Goal: Task Accomplishment & Management: Manage account settings

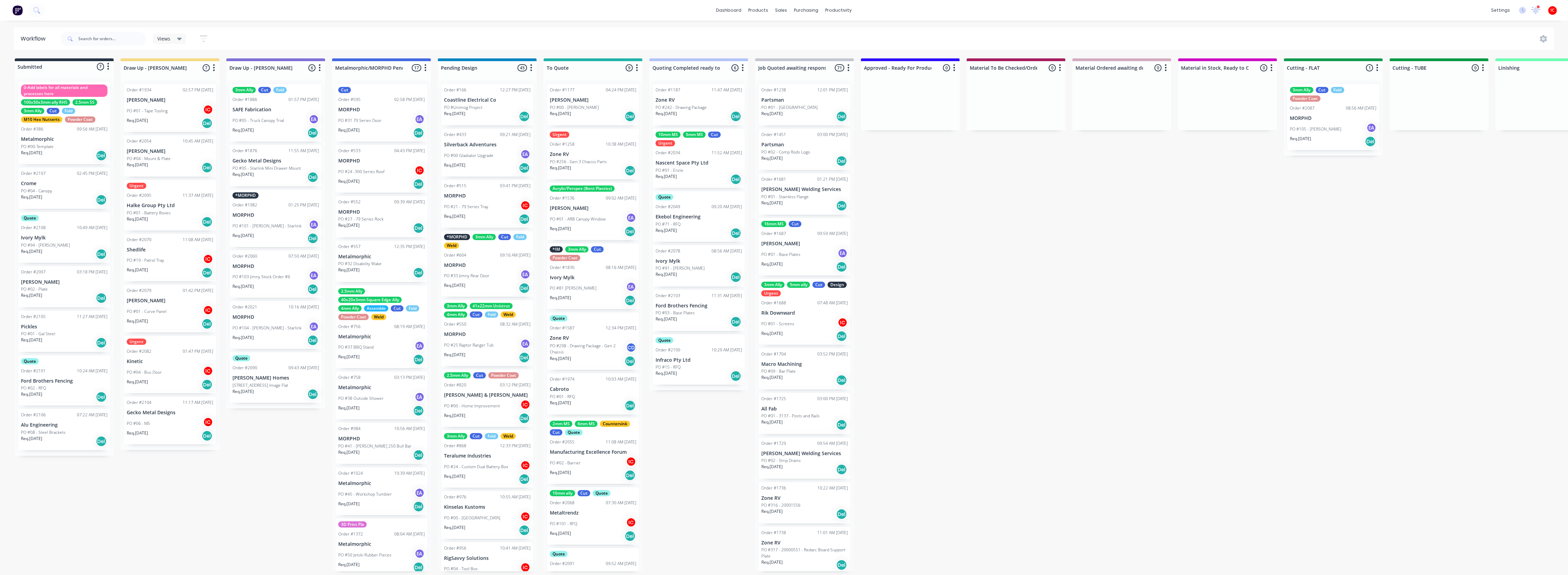
click at [171, 209] on div "Urgent Order #2095 11:37 AM 12/08/25 Halke Group Pty Ltd PO #01 - Battery Boxes…" at bounding box center [170, 205] width 92 height 50
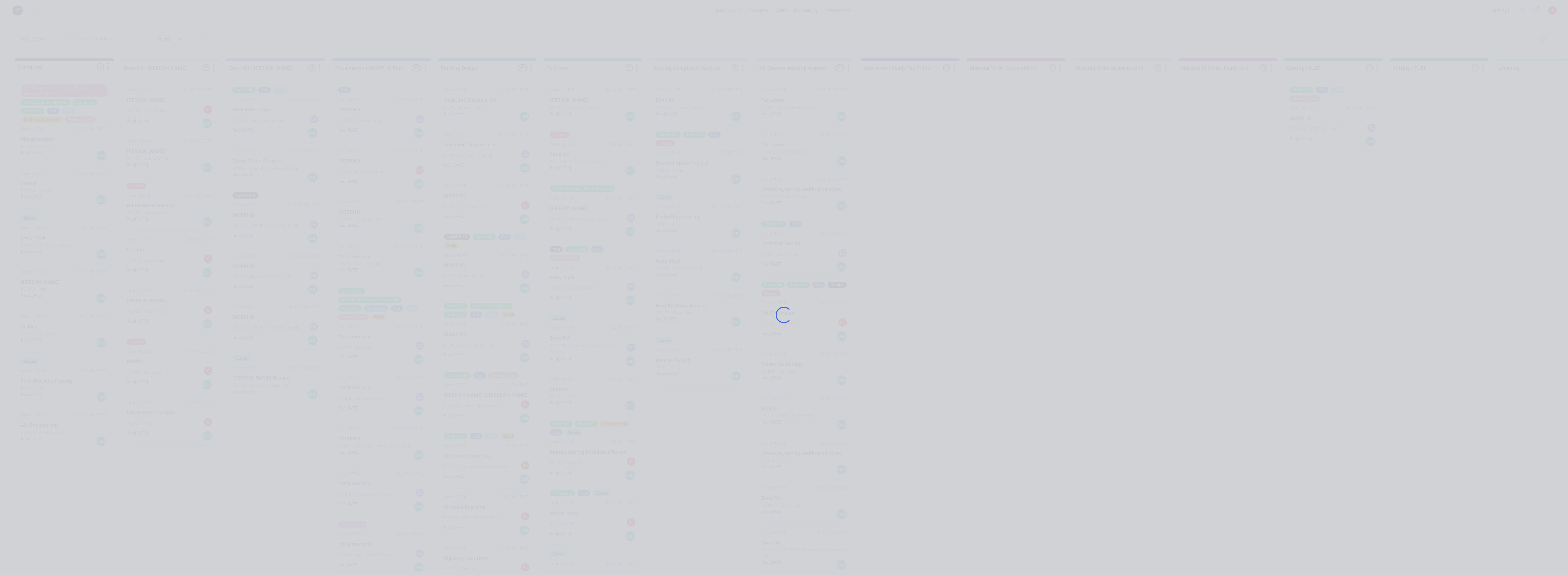
click at [480, 94] on div "Loading..." at bounding box center [784, 287] width 1568 height 575
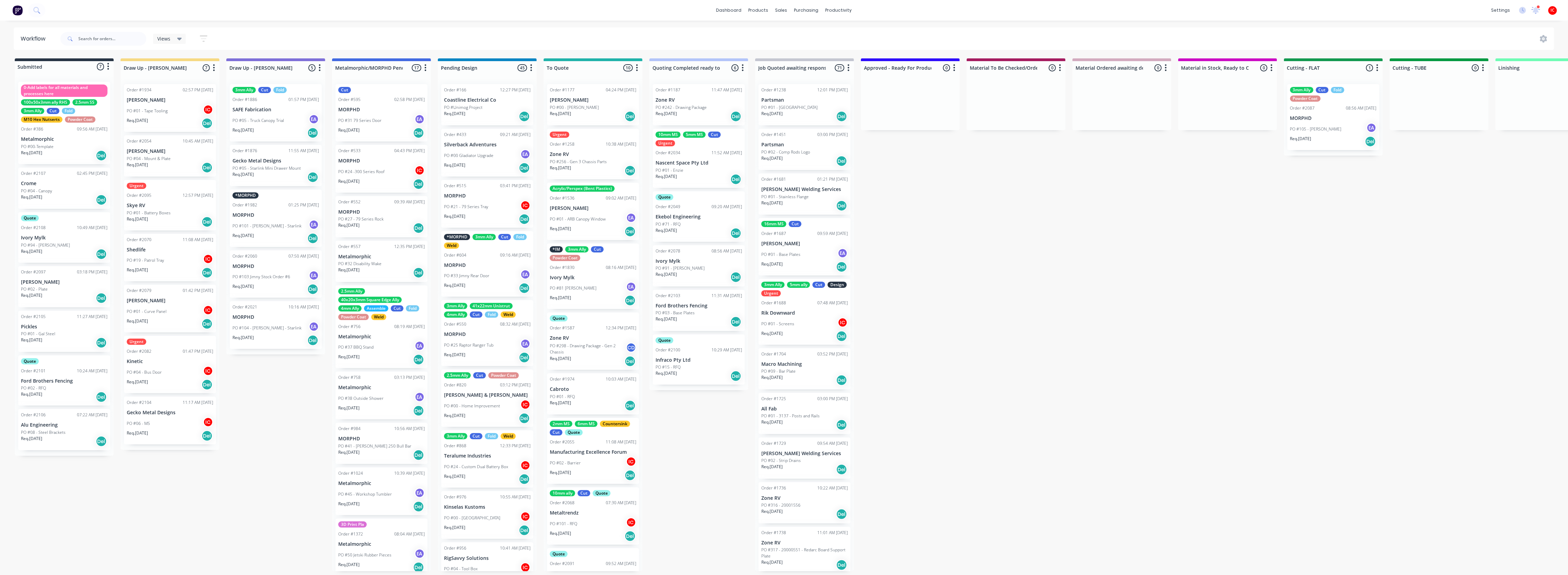
click at [276, 400] on div "Submitted 7 Status colour #273444 hex #273444 Save Cancel Summaries Total order…" at bounding box center [1364, 315] width 2739 height 513
click at [168, 203] on p "Skye RV" at bounding box center [170, 205] width 87 height 6
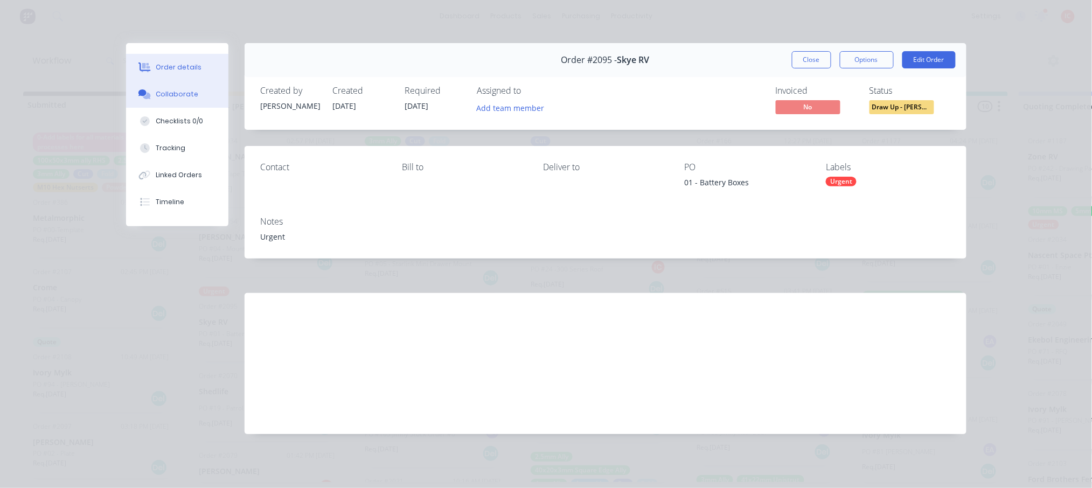
click at [182, 97] on div "Collaborate" at bounding box center [177, 94] width 43 height 10
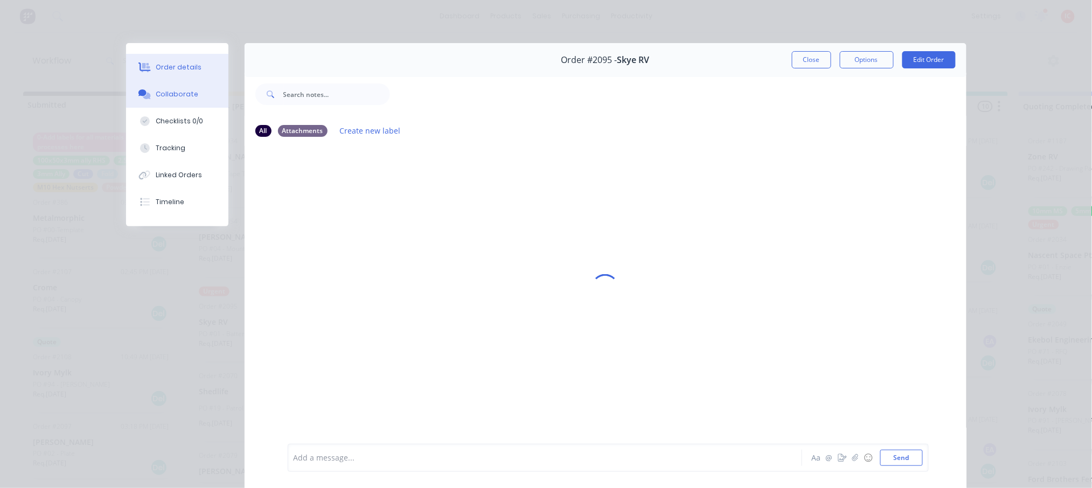
click at [179, 57] on button "Order details" at bounding box center [177, 67] width 102 height 27
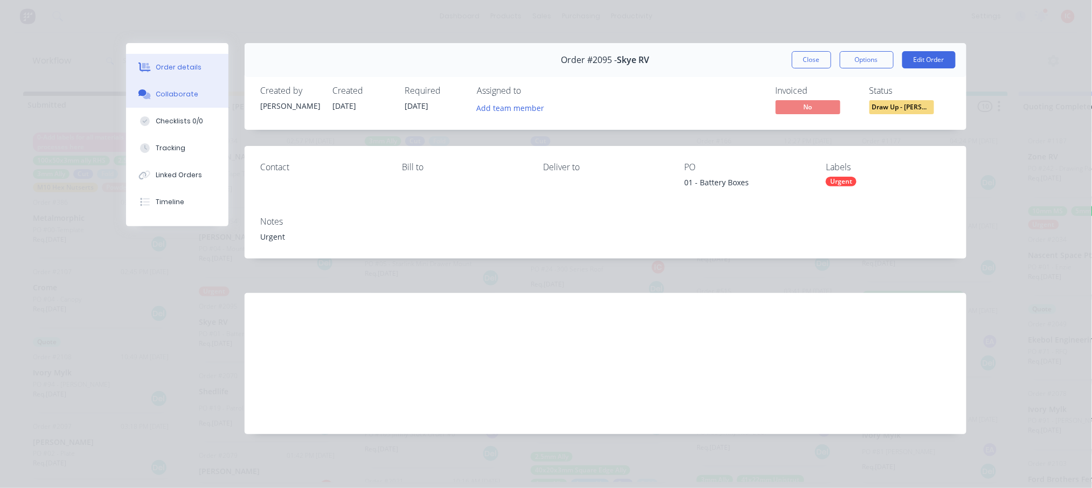
click at [175, 90] on div "Collaborate" at bounding box center [177, 94] width 43 height 10
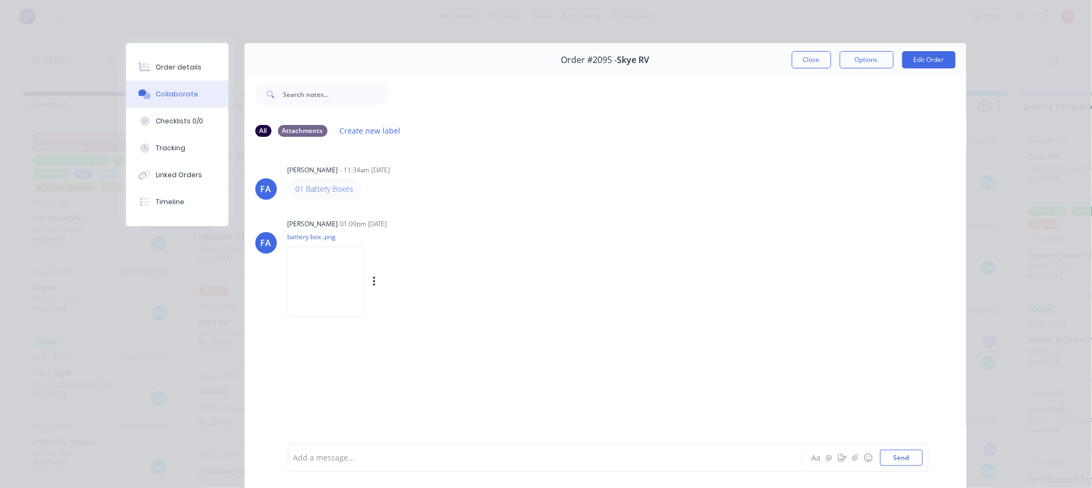
click at [363, 299] on img at bounding box center [327, 282] width 78 height 71
click at [159, 67] on div "Order details" at bounding box center [179, 67] width 46 height 10
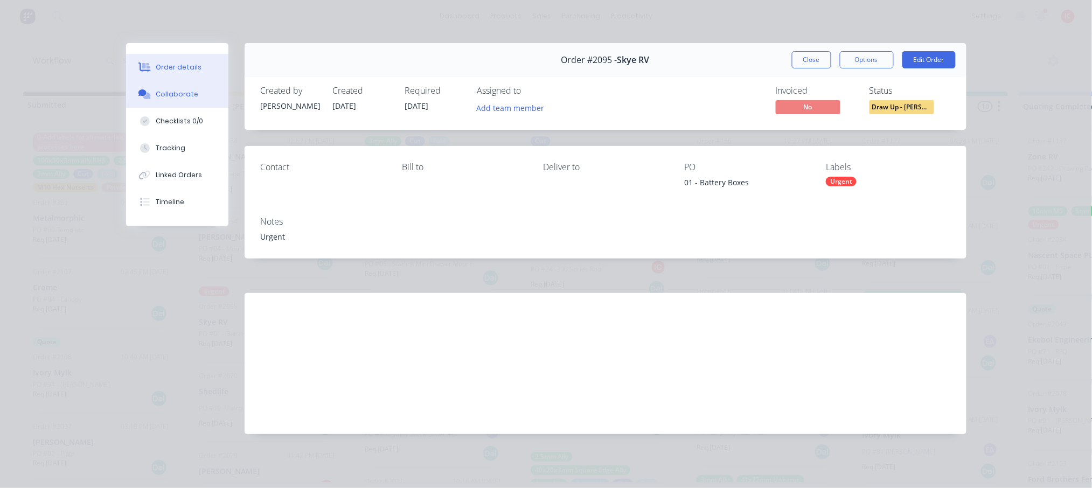
click at [177, 90] on div "Collaborate" at bounding box center [177, 94] width 43 height 10
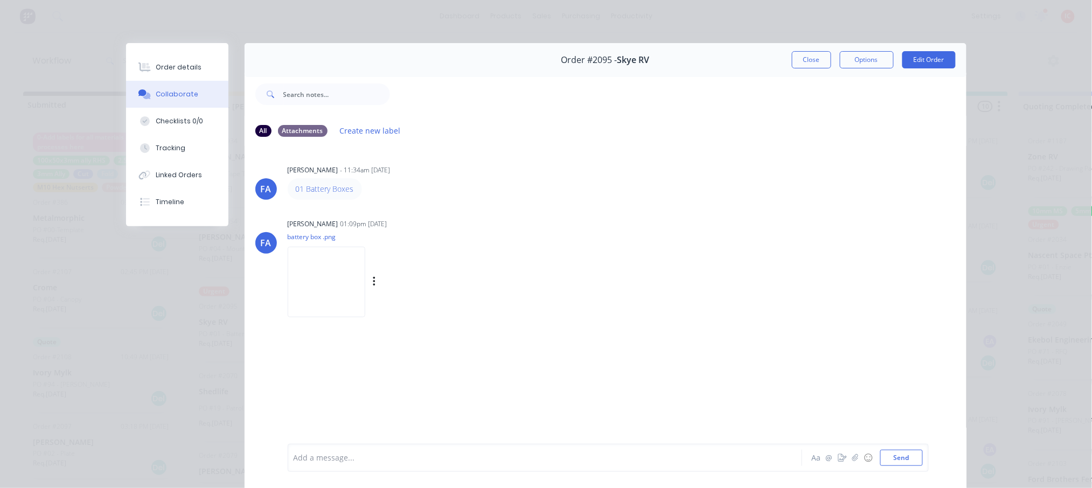
click at [340, 291] on img at bounding box center [327, 282] width 78 height 71
click at [805, 55] on button "Close" at bounding box center [811, 59] width 39 height 17
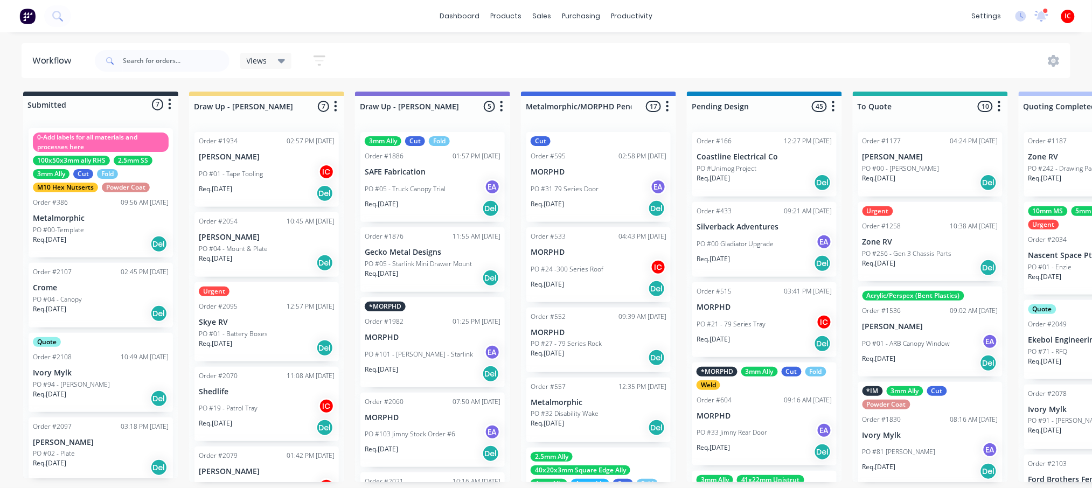
click at [256, 330] on p "PO #01 - Battery Boxes" at bounding box center [233, 334] width 69 height 10
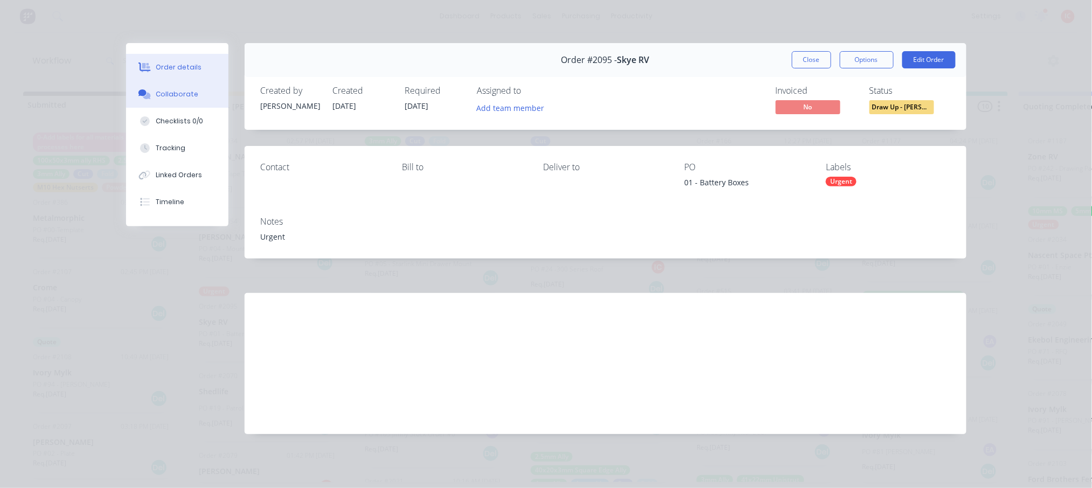
click at [193, 87] on button "Collaborate" at bounding box center [177, 94] width 102 height 27
